Goal: Find specific page/section: Find specific page/section

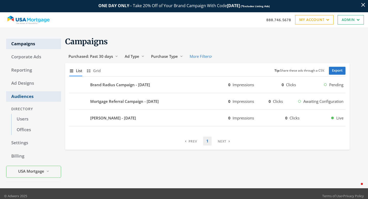
click at [25, 96] on link "Audiences" at bounding box center [33, 96] width 55 height 11
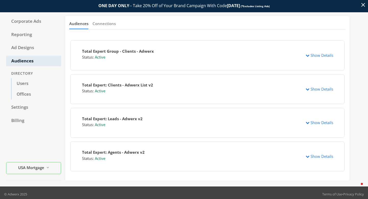
scroll to position [39, 0]
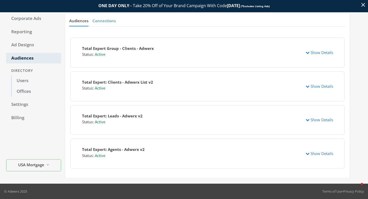
click at [100, 18] on button "Connections" at bounding box center [103, 20] width 23 height 11
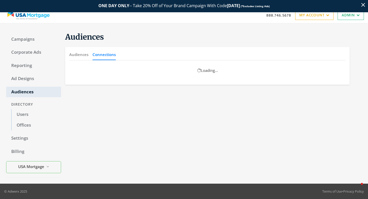
scroll to position [5, 0]
click at [77, 53] on button "Audiences" at bounding box center [78, 54] width 19 height 11
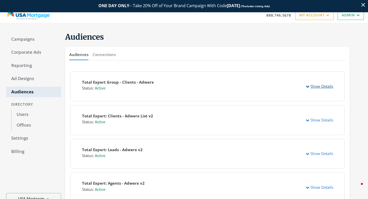
click at [323, 86] on button "Show Details" at bounding box center [319, 85] width 34 height 9
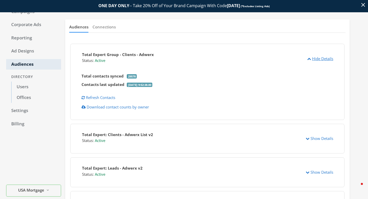
scroll to position [29, 0]
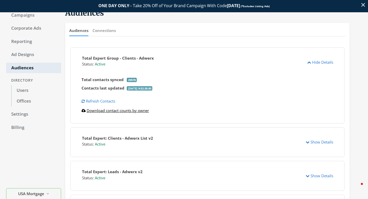
click at [144, 111] on link "Download contact counts by owner" at bounding box center [114, 110] width 67 height 5
click at [312, 142] on button "Show Details" at bounding box center [319, 141] width 34 height 9
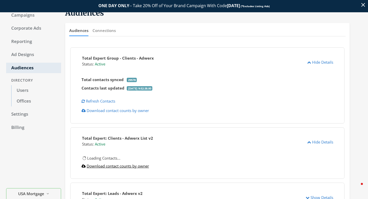
click at [145, 168] on link "Download contact counts by owner" at bounding box center [114, 165] width 67 height 5
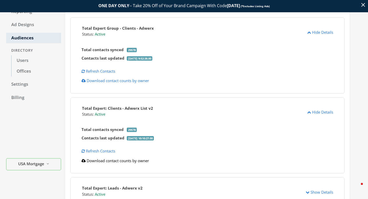
scroll to position [0, 0]
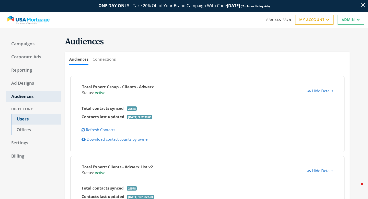
click at [27, 117] on link "Users" at bounding box center [36, 119] width 50 height 11
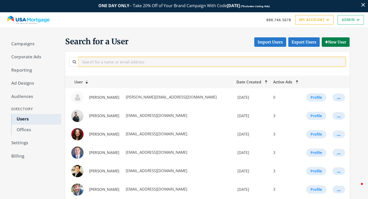
click at [105, 58] on input "text" at bounding box center [212, 61] width 266 height 9
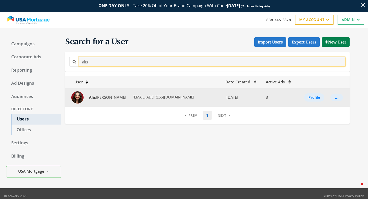
type input "alis"
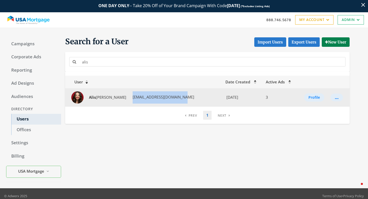
drag, startPoint x: 181, startPoint y: 98, endPoint x: 125, endPoint y: 99, distance: 55.9
click at [125, 99] on td "Alis ha DiMaggio adimaggio@usamortgage.com" at bounding box center [143, 97] width 157 height 18
copy span "adimaggio@usamortgage.com"
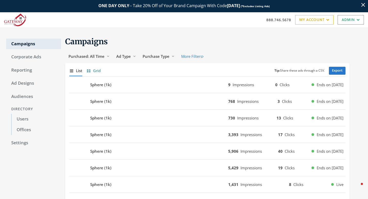
click at [96, 68] on span "Grid" at bounding box center [97, 71] width 8 height 6
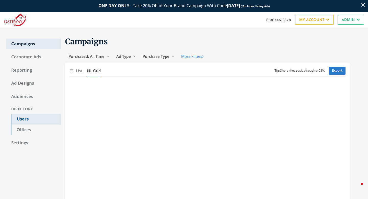
click at [25, 117] on link "Users" at bounding box center [36, 119] width 50 height 11
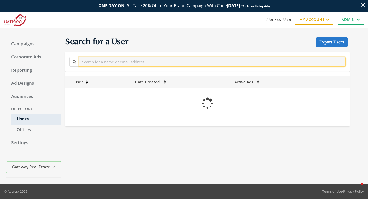
click at [118, 60] on input "text" at bounding box center [212, 61] width 266 height 9
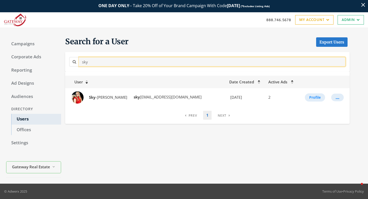
click at [93, 61] on input "sky" at bounding box center [212, 61] width 266 height 9
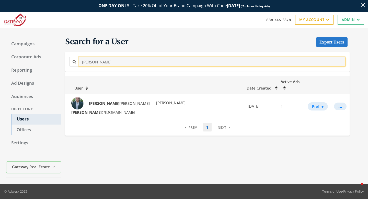
click at [88, 62] on input "[PERSON_NAME]" at bounding box center [212, 61] width 266 height 9
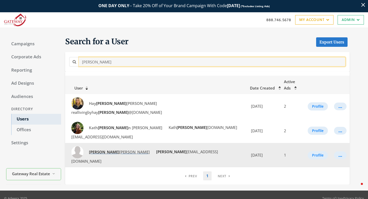
type input "[PERSON_NAME]"
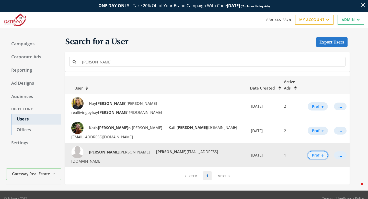
click at [317, 151] on button "Profile" at bounding box center [317, 155] width 20 height 8
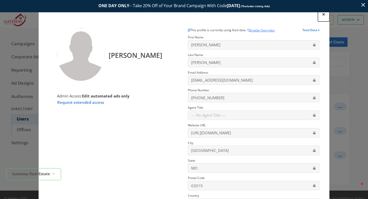
click at [322, 17] on span "×" at bounding box center [323, 14] width 3 height 8
